Goal: Task Accomplishment & Management: Manage account settings

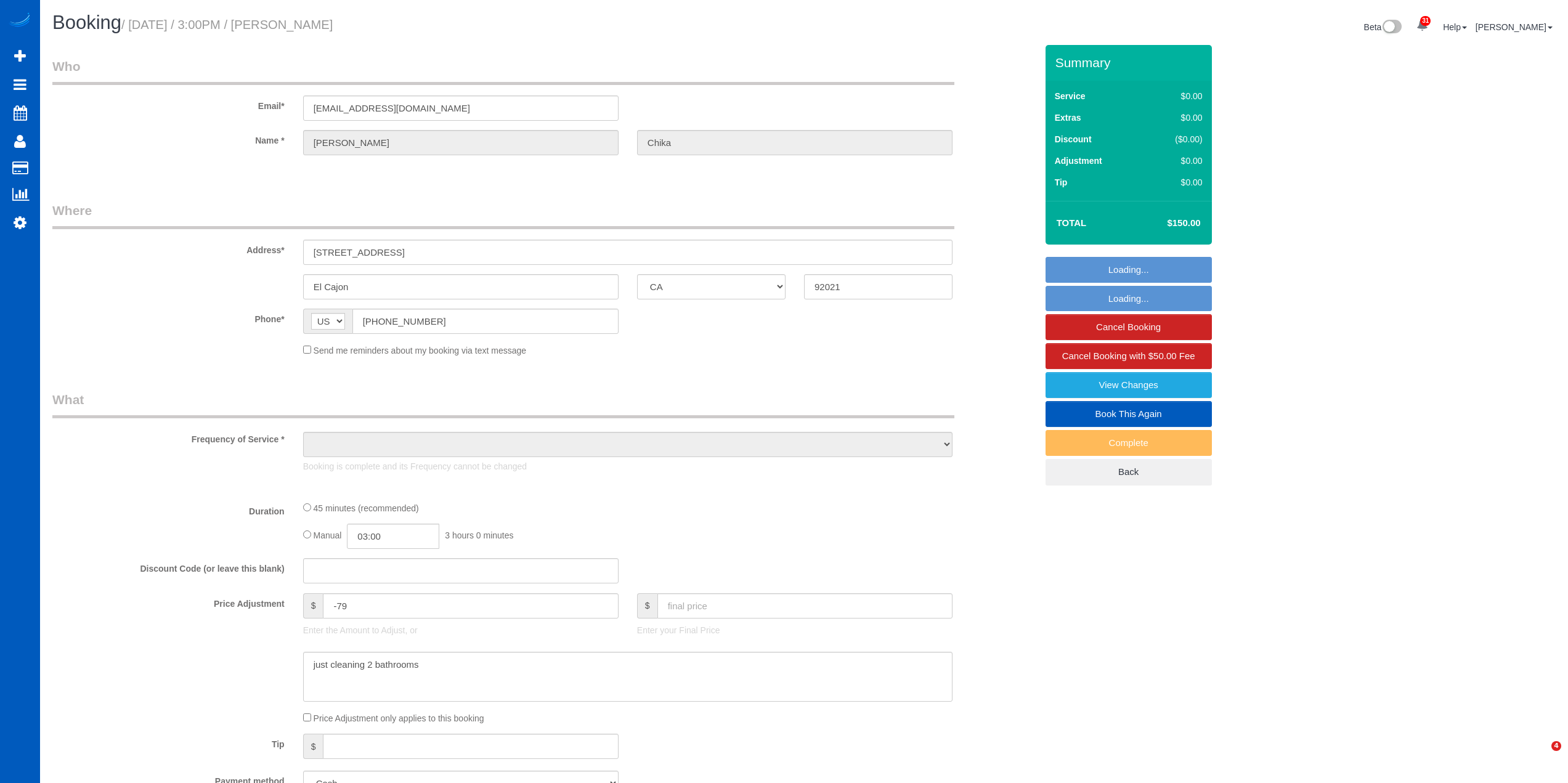
select select "CA"
select select "object:809"
select select "199"
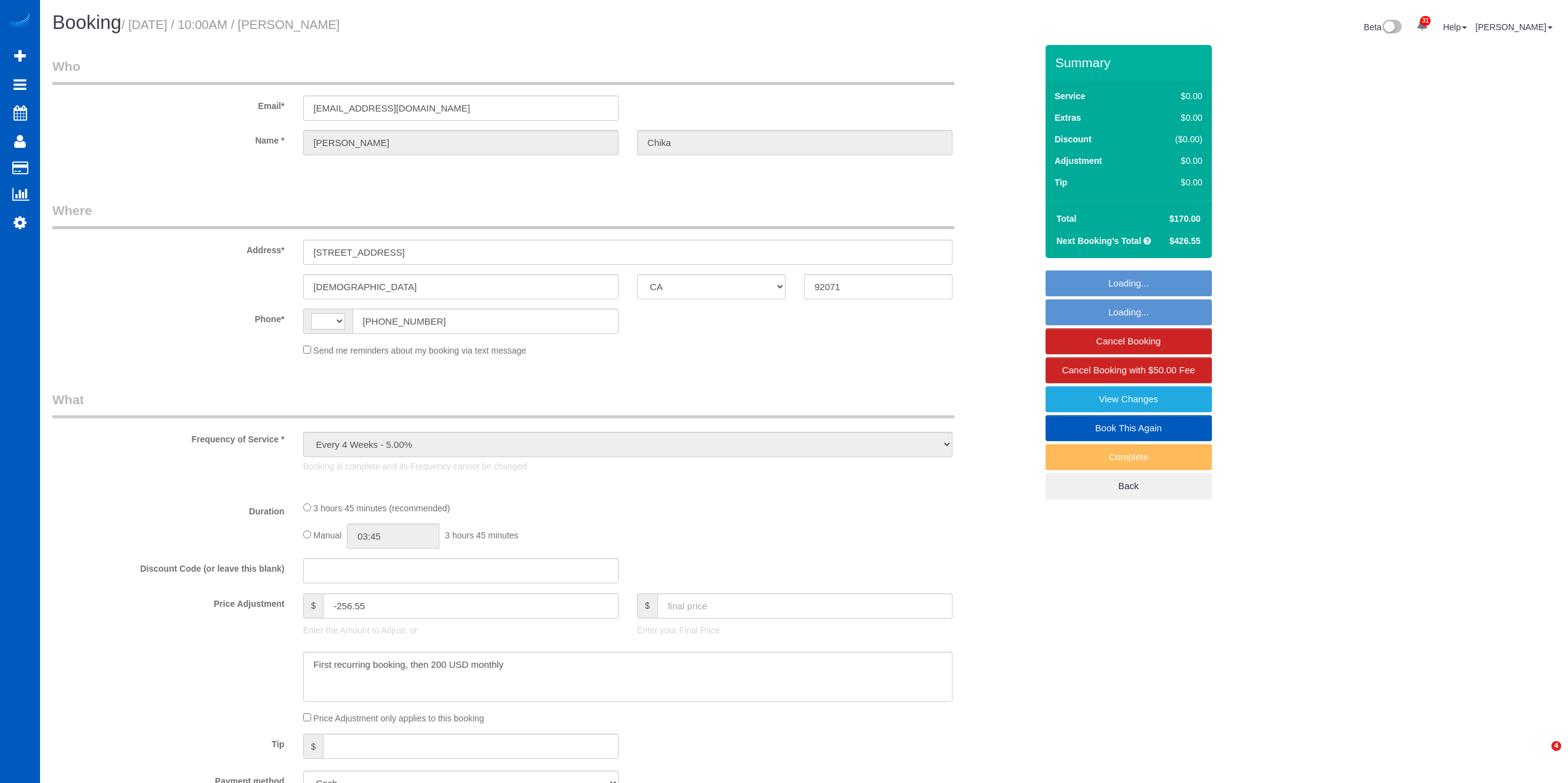
select select "CA"
select select "string:[GEOGRAPHIC_DATA]"
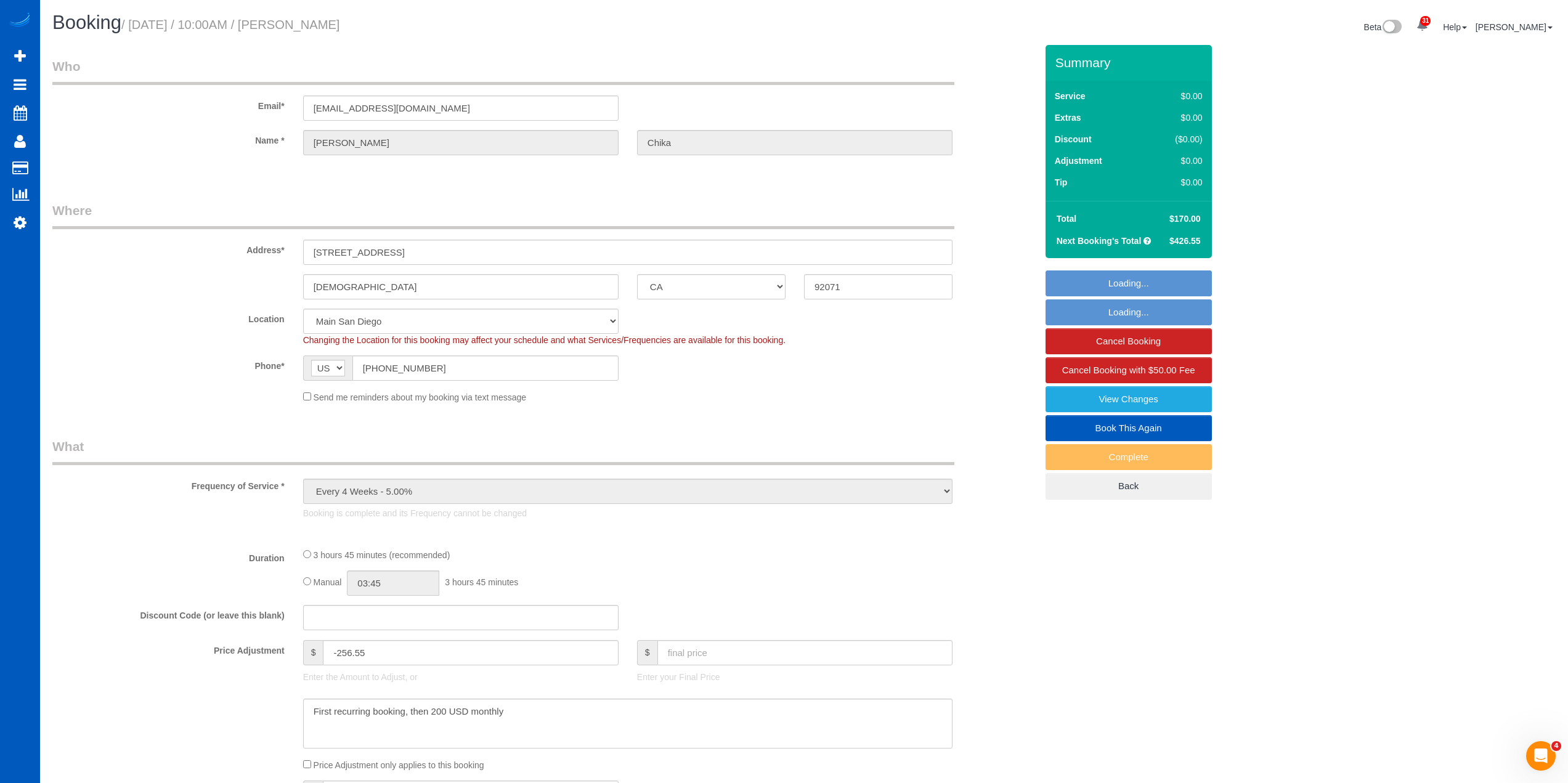
select select "object:1093"
select select "199"
select select "4001"
select select "5"
